Goal: Task Accomplishment & Management: Manage account settings

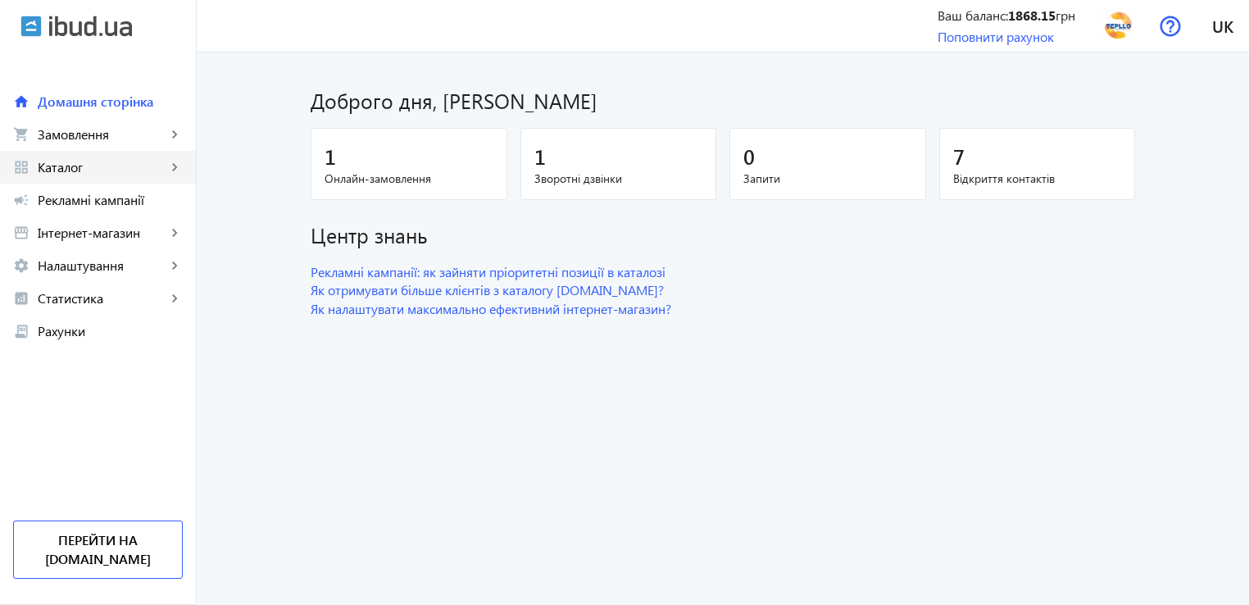
click at [65, 161] on span "Каталог" at bounding box center [102, 167] width 129 height 16
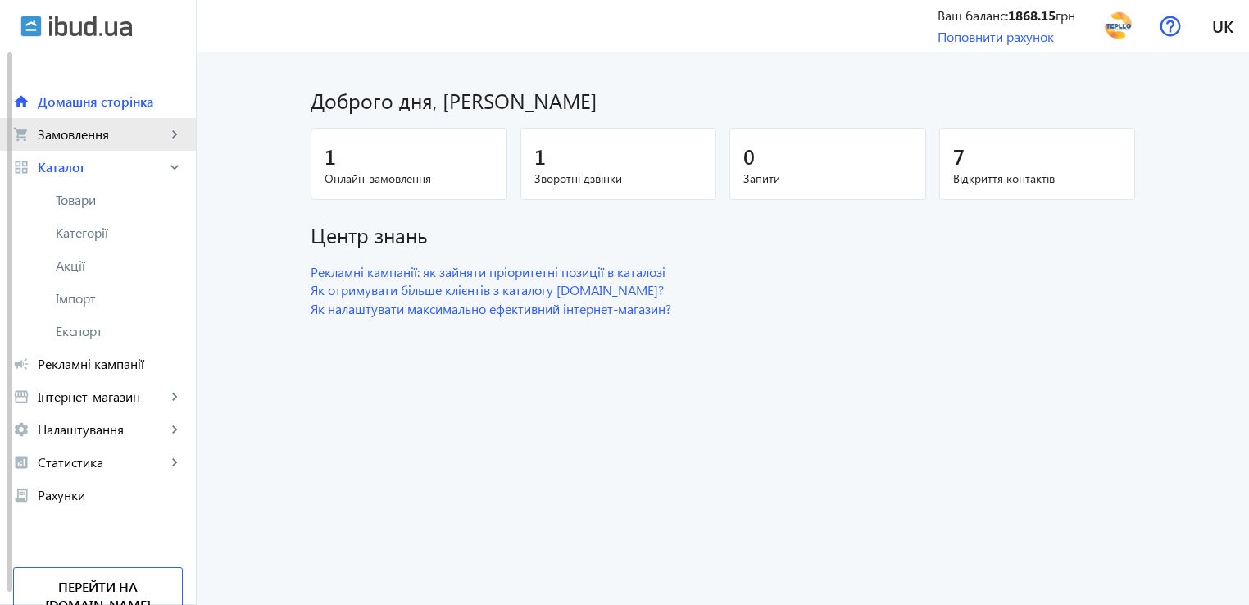
click at [105, 129] on span "Замовлення" at bounding box center [102, 134] width 129 height 16
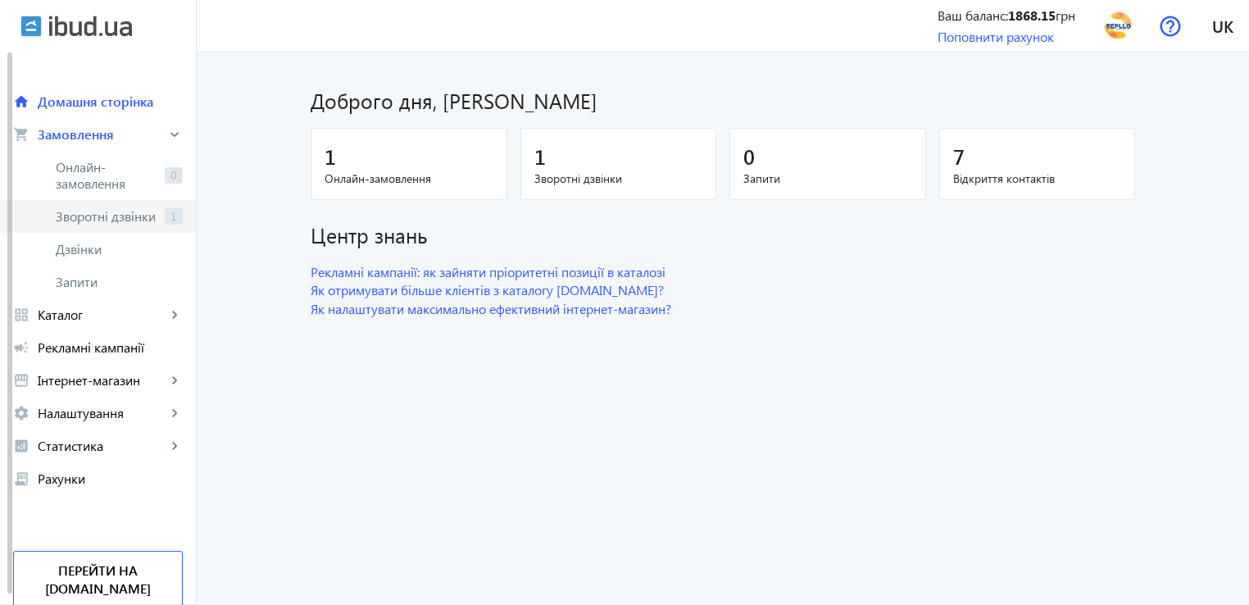
click at [123, 216] on span "Зворотні дзвінки" at bounding box center [107, 216] width 102 height 16
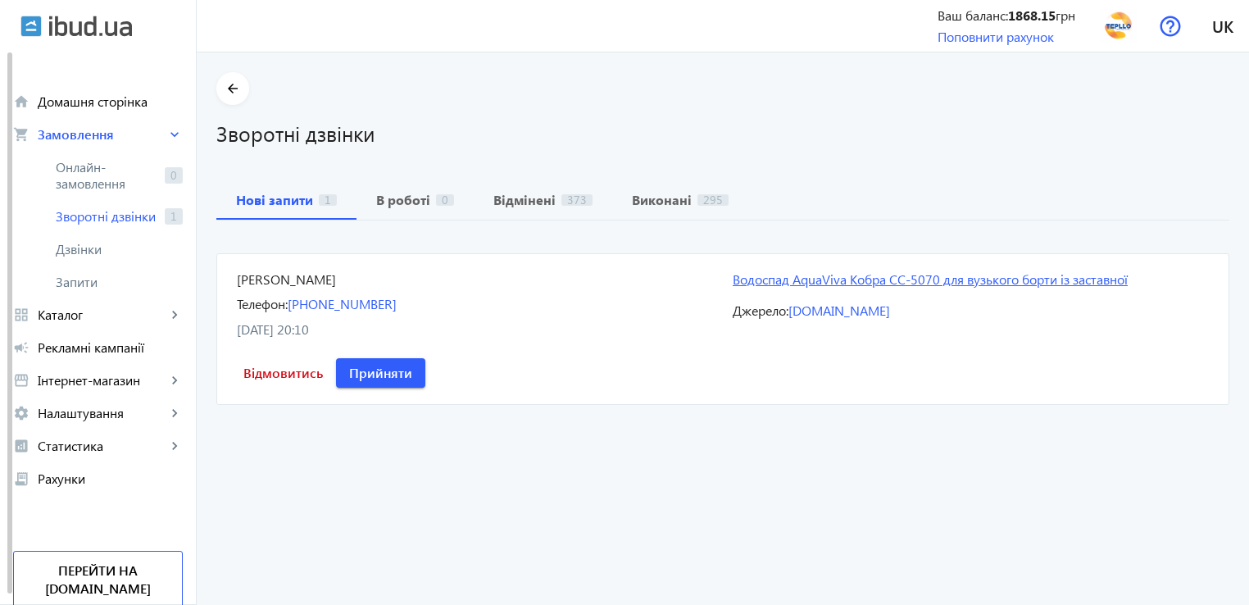
click at [954, 279] on link "Водоспад AquaViva Кобра СС-5070 для вузького борти із заставної" at bounding box center [971, 279] width 476 height 18
click at [397, 200] on b "В роботі" at bounding box center [403, 199] width 54 height 13
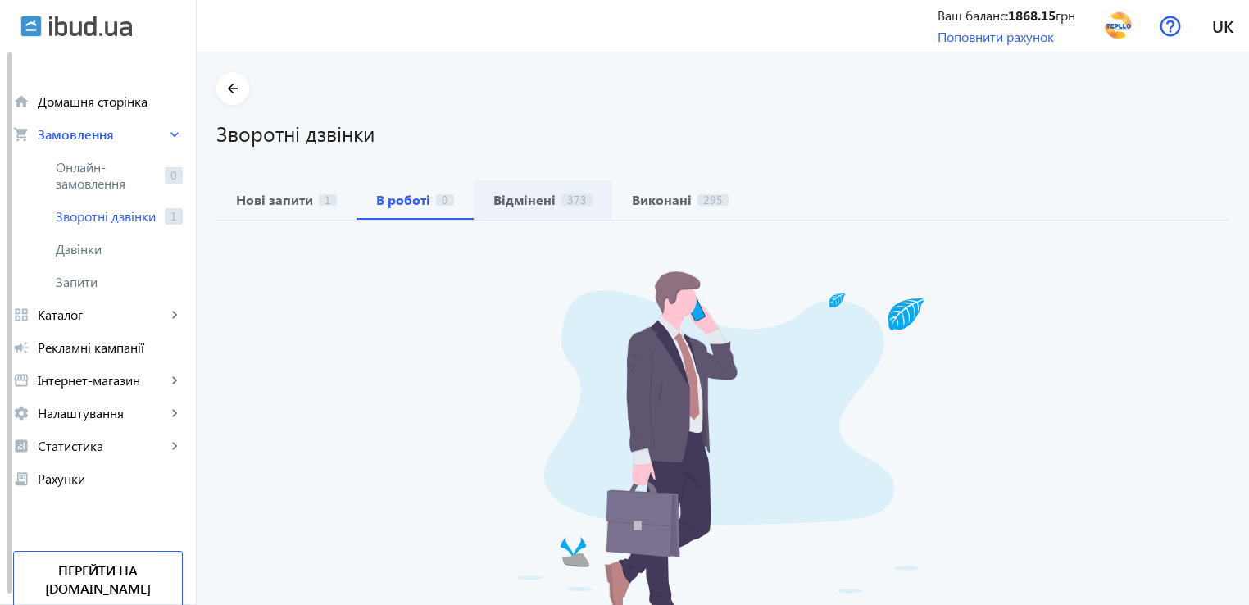
click at [538, 194] on b "Відмінені" at bounding box center [524, 199] width 62 height 13
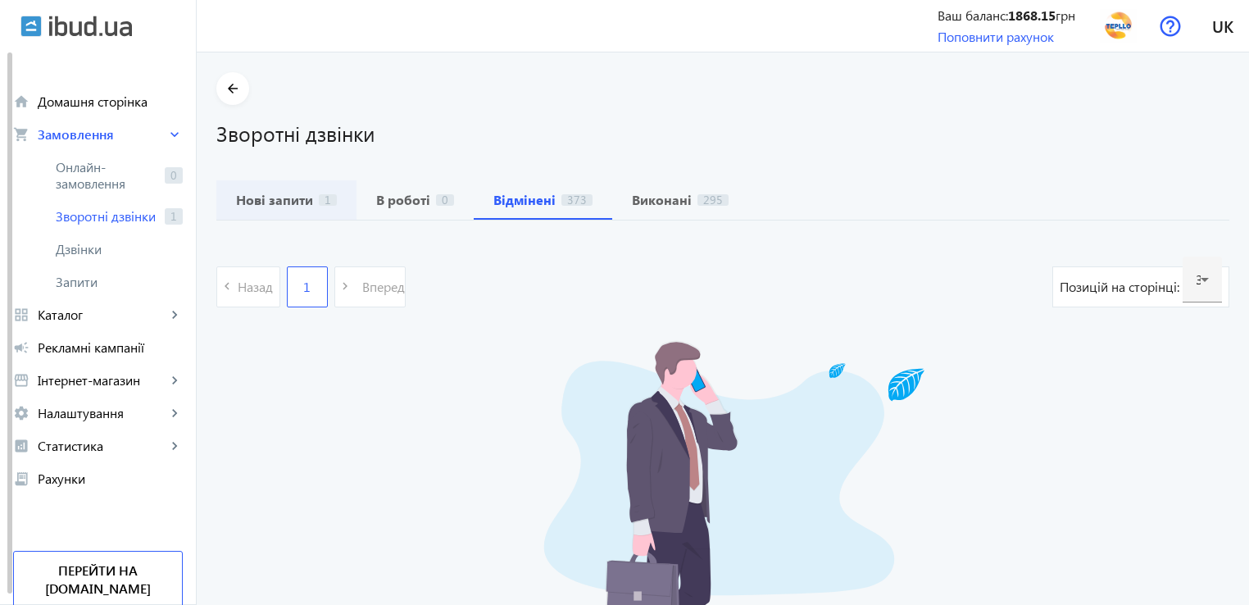
click at [275, 196] on b "Нові запити" at bounding box center [274, 199] width 77 height 13
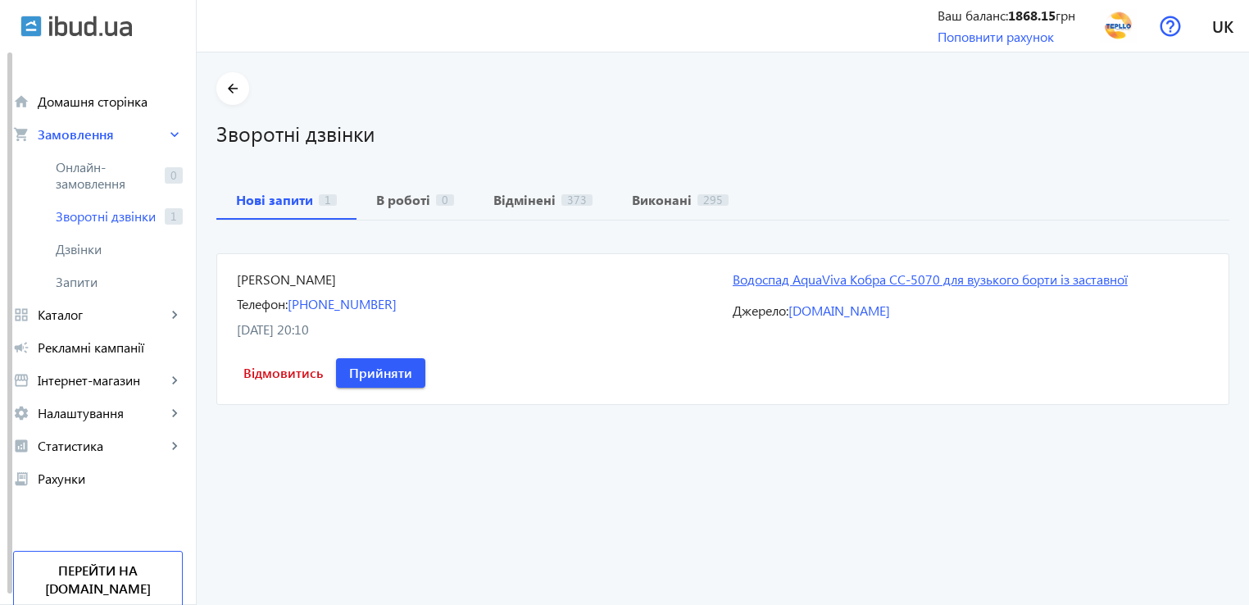
click at [942, 283] on link "Водоспад AquaViva Кобра СС-5070 для вузького борти із заставної" at bounding box center [971, 279] width 476 height 18
click at [411, 202] on b "В роботі" at bounding box center [403, 199] width 54 height 13
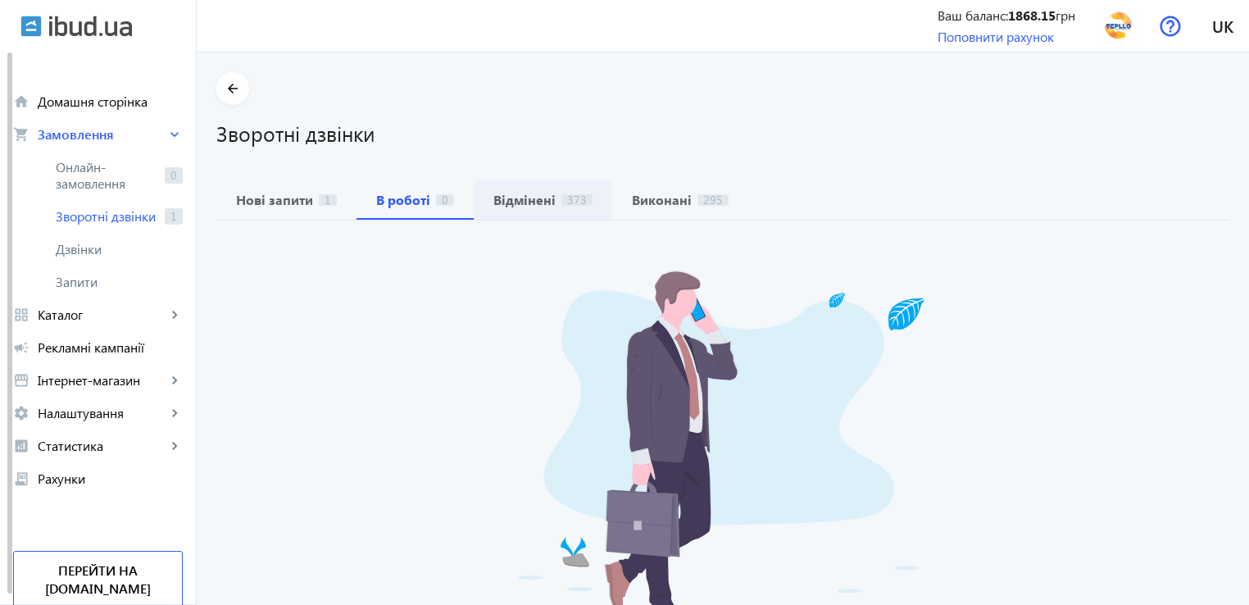
click at [515, 197] on b "Відмінені" at bounding box center [524, 199] width 62 height 13
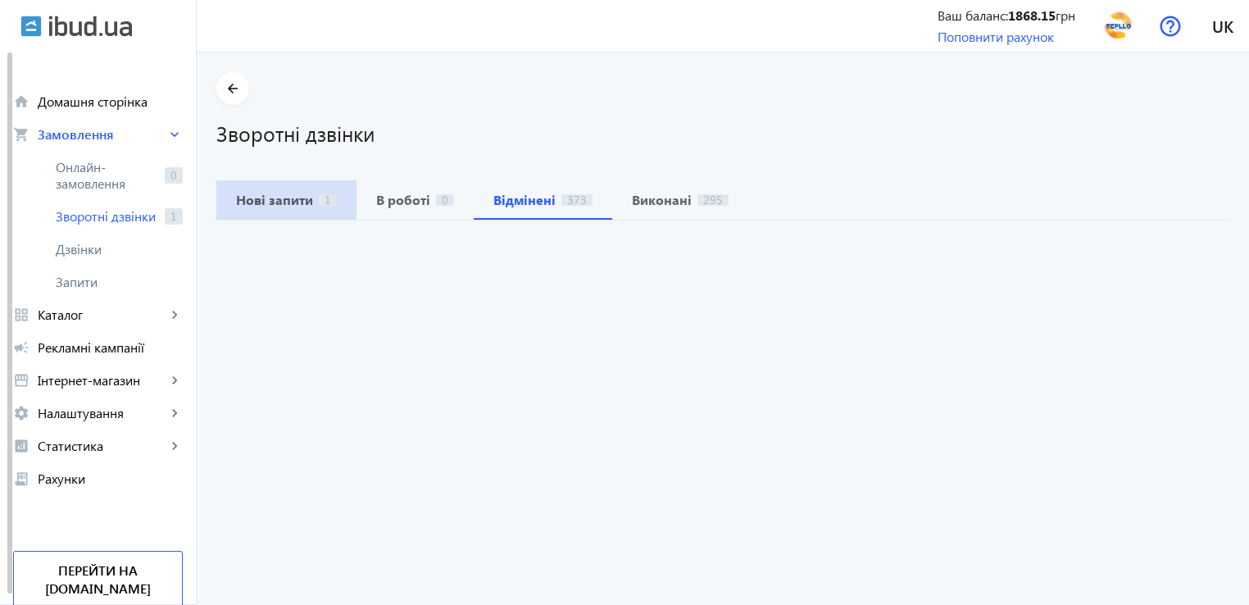
click at [321, 197] on span "1" at bounding box center [328, 199] width 18 height 11
